Goal: Navigation & Orientation: Go to known website

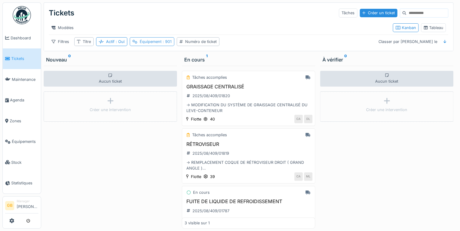
click at [165, 44] on span ": 901" at bounding box center [167, 41] width 10 height 5
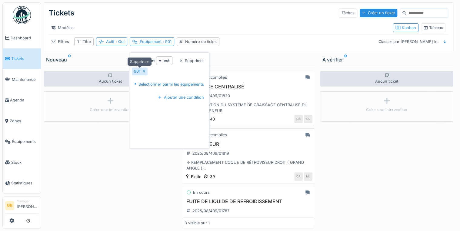
click at [145, 72] on icon at bounding box center [144, 71] width 3 height 4
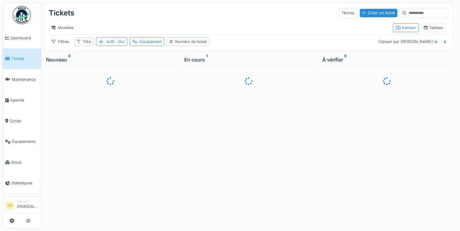
click at [20, 19] on img at bounding box center [22, 15] width 18 height 18
